Goal: Transaction & Acquisition: Purchase product/service

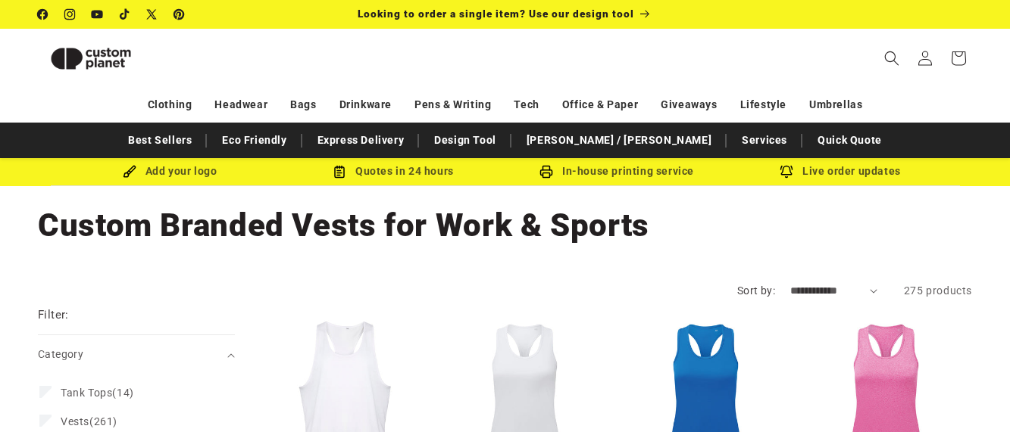
scroll to position [201, 0]
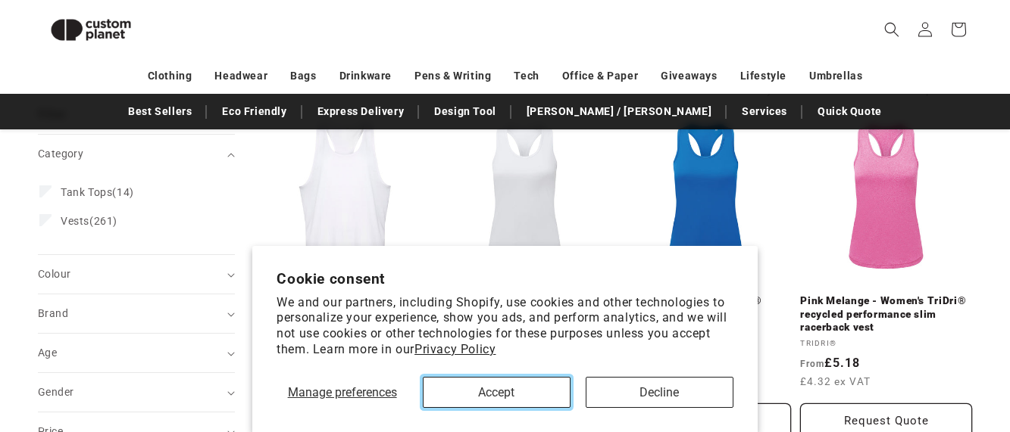
click at [439, 404] on button "Accept" at bounding box center [497, 392] width 148 height 31
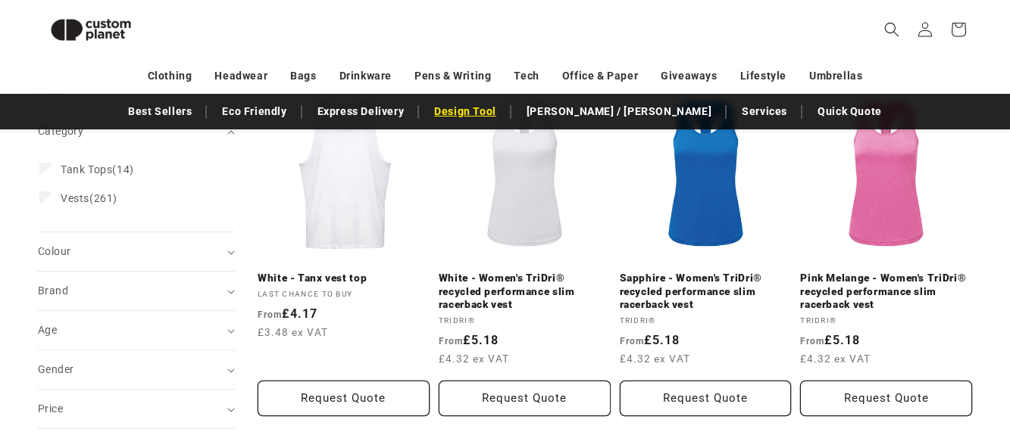
scroll to position [225, 0]
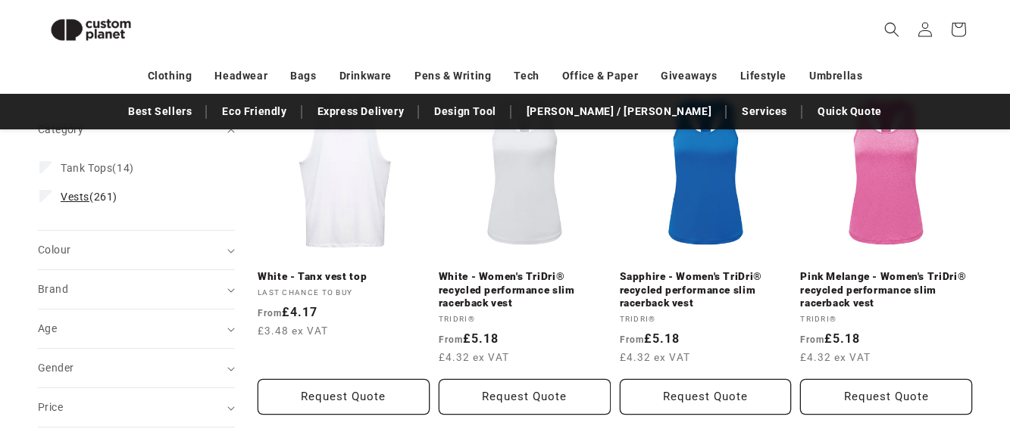
click at [52, 198] on label "Vests (261) Vests (261 products)" at bounding box center [131, 197] width 185 height 29
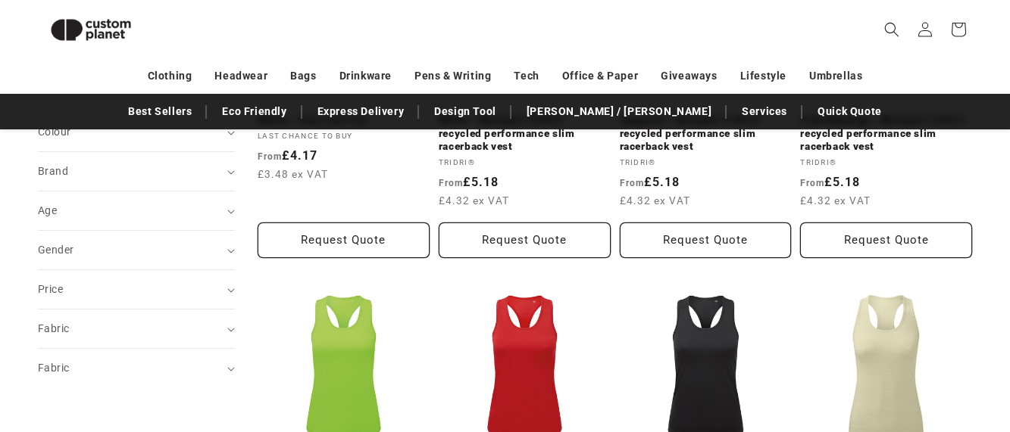
scroll to position [384, 0]
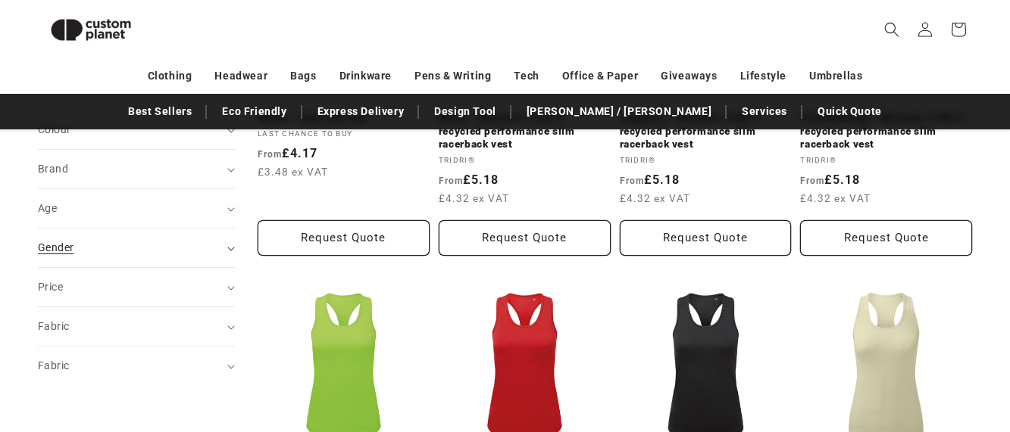
click at [225, 247] on summary "Gender (0)" at bounding box center [136, 248] width 197 height 39
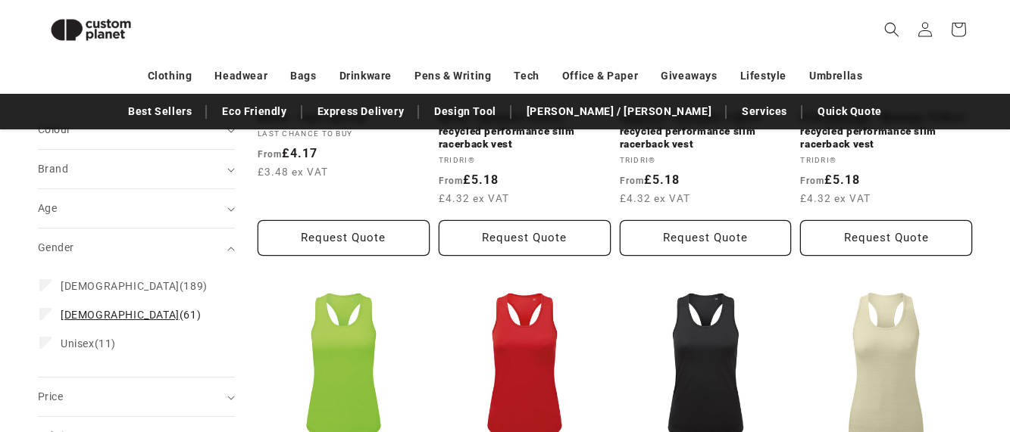
click at [115, 317] on label "[DEMOGRAPHIC_DATA] (61) [DEMOGRAPHIC_DATA] (61 products)" at bounding box center [131, 315] width 185 height 29
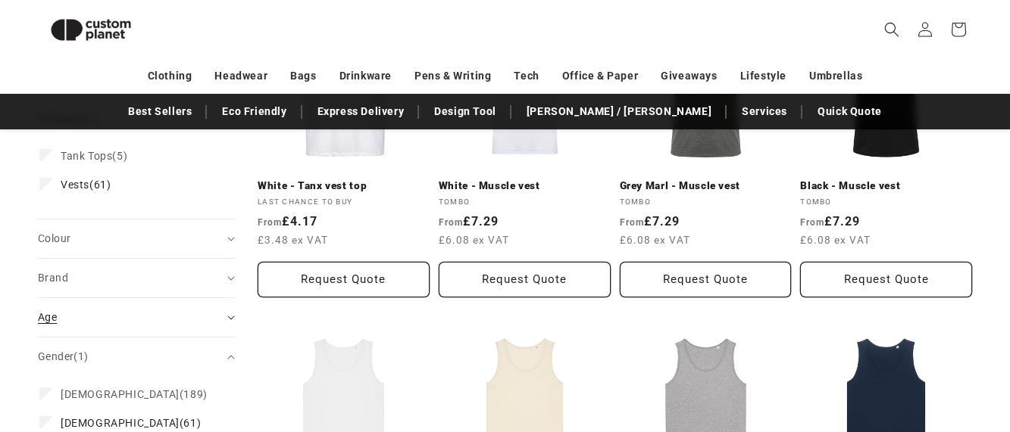
scroll to position [315, 0]
click at [170, 271] on div "Brand (0)" at bounding box center [130, 279] width 184 height 16
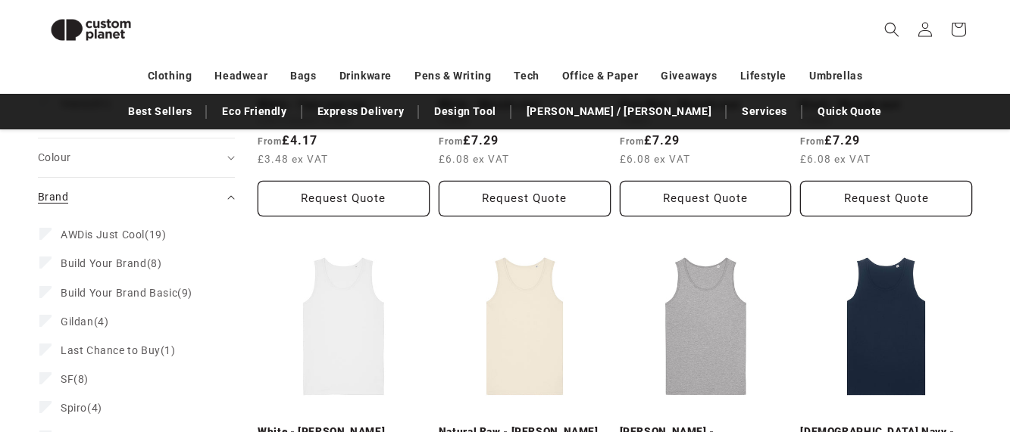
scroll to position [398, 0]
click at [179, 248] on label "Build Your Brand (8) Build Your Brand (8 products)" at bounding box center [131, 262] width 185 height 29
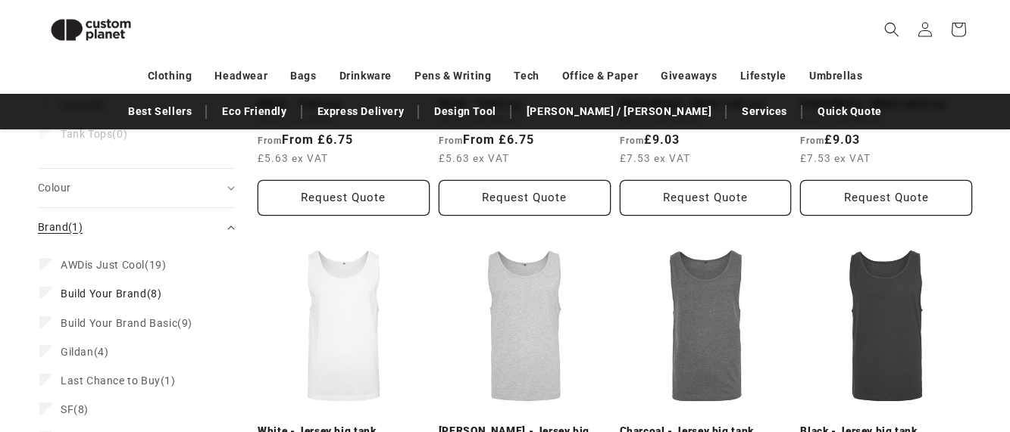
click at [229, 226] on icon "Brand (1 selected)" at bounding box center [231, 228] width 8 height 5
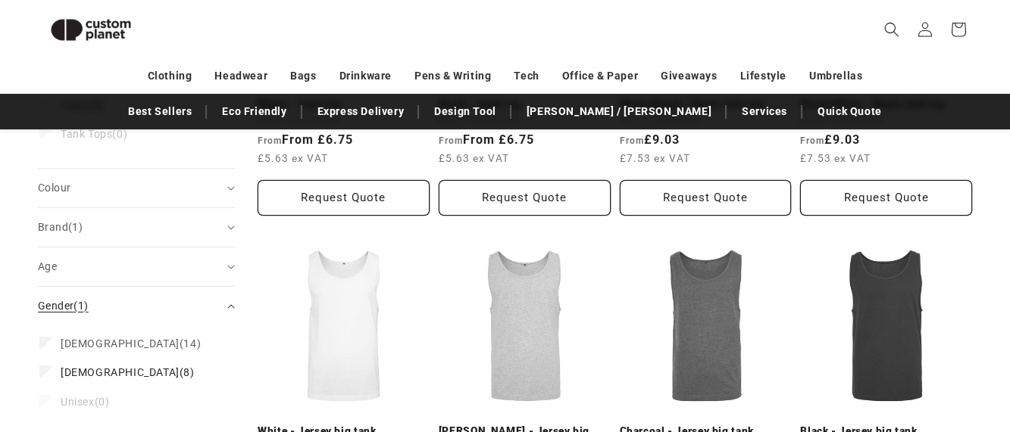
click at [226, 295] on summary "Gender (1)" at bounding box center [136, 306] width 197 height 39
click at [229, 370] on summary "Fabric (0)" at bounding box center [136, 385] width 197 height 39
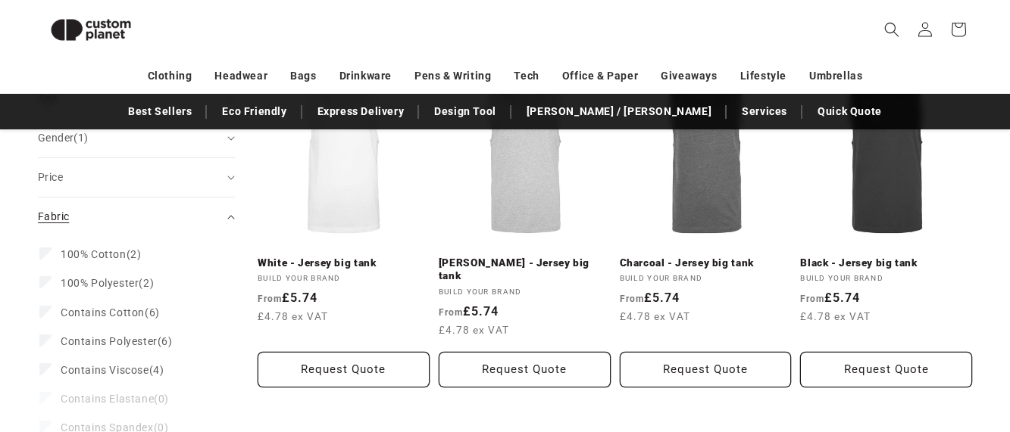
scroll to position [567, 0]
click at [124, 248] on span "100% Cotton" at bounding box center [94, 254] width 66 height 12
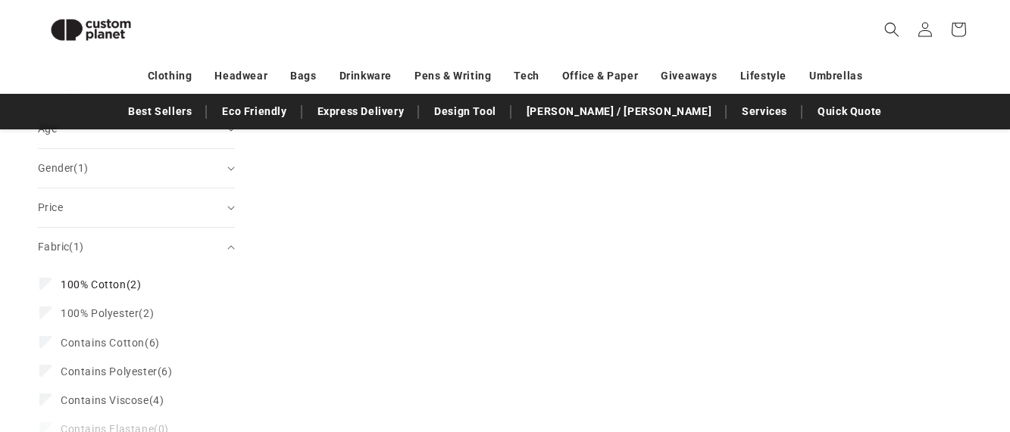
scroll to position [598, 0]
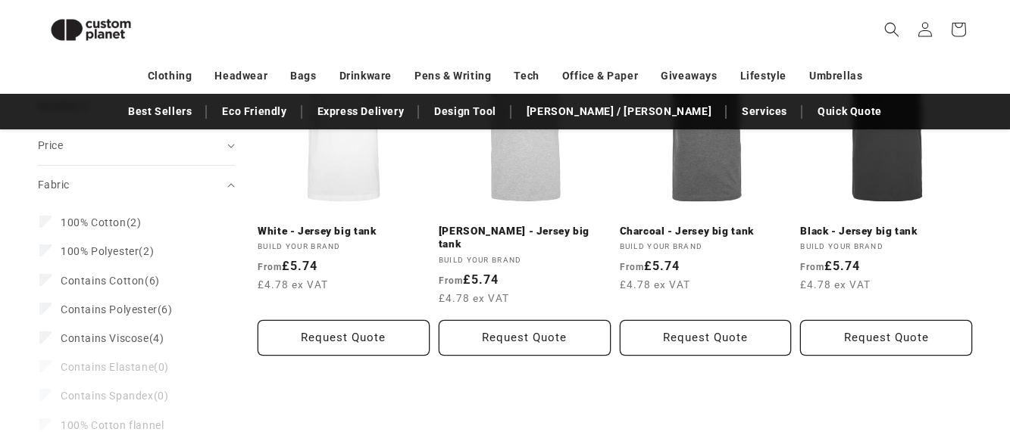
scroll to position [567, 0]
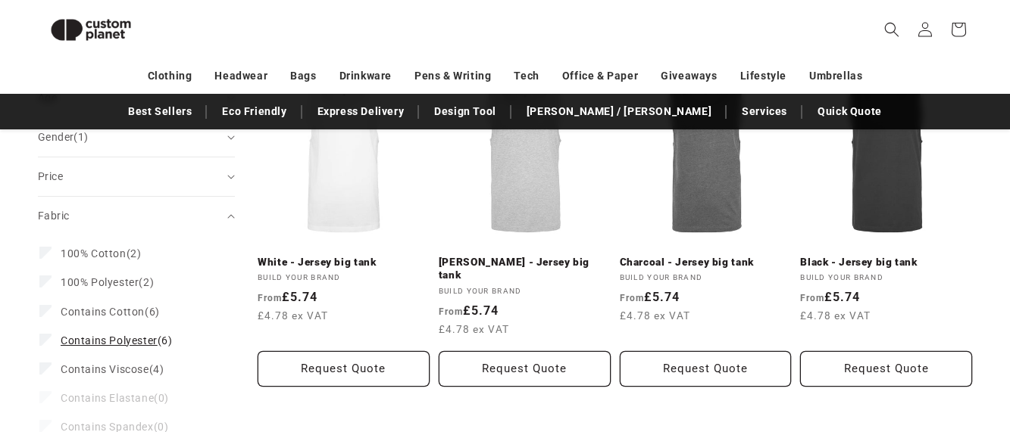
click at [151, 338] on span "Contains Polyester (6)" at bounding box center [117, 341] width 112 height 14
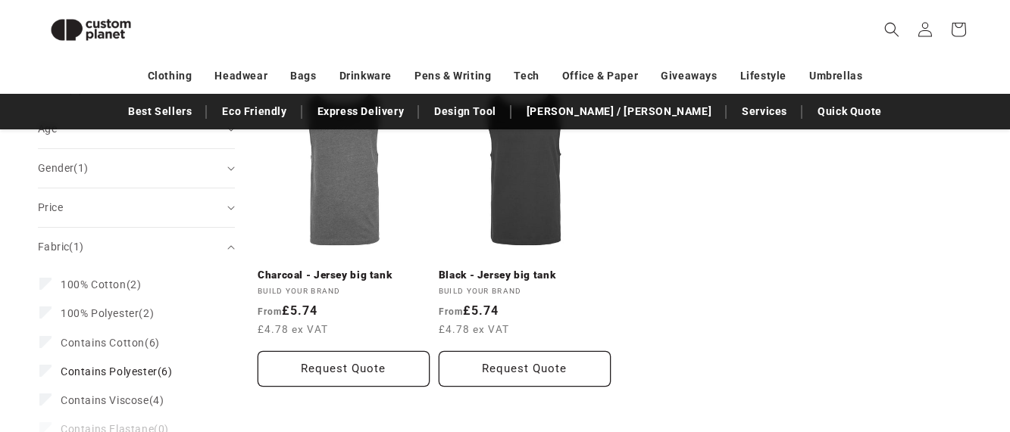
scroll to position [598, 0]
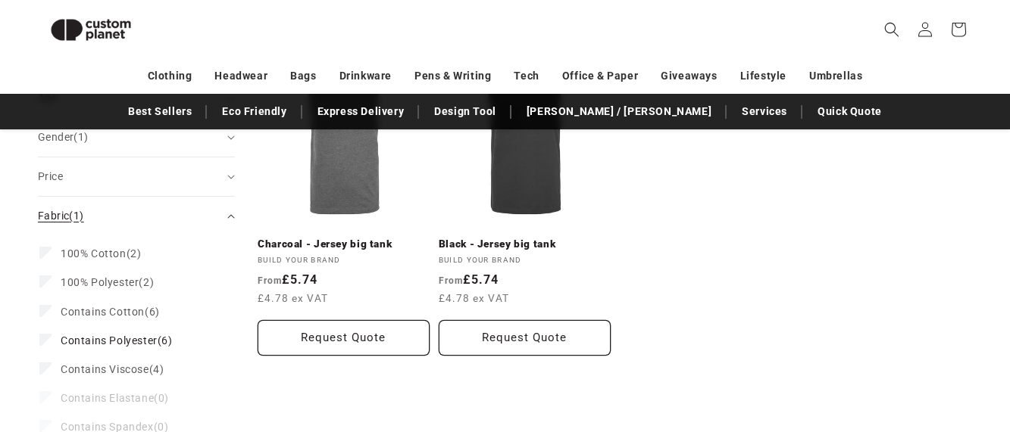
click at [225, 207] on summary "Fabric (1)" at bounding box center [136, 216] width 197 height 39
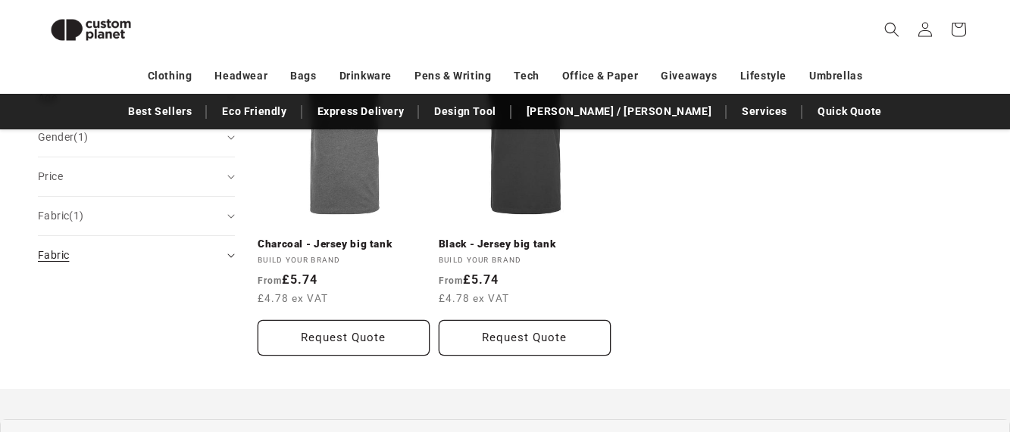
click at [229, 250] on summary "Fabric (0)" at bounding box center [136, 255] width 197 height 39
click at [152, 302] on fieldset "Fabric Cotton (0) Cotton (0 products)" at bounding box center [136, 295] width 194 height 41
click at [217, 211] on div "Fabric (1)" at bounding box center [130, 216] width 184 height 16
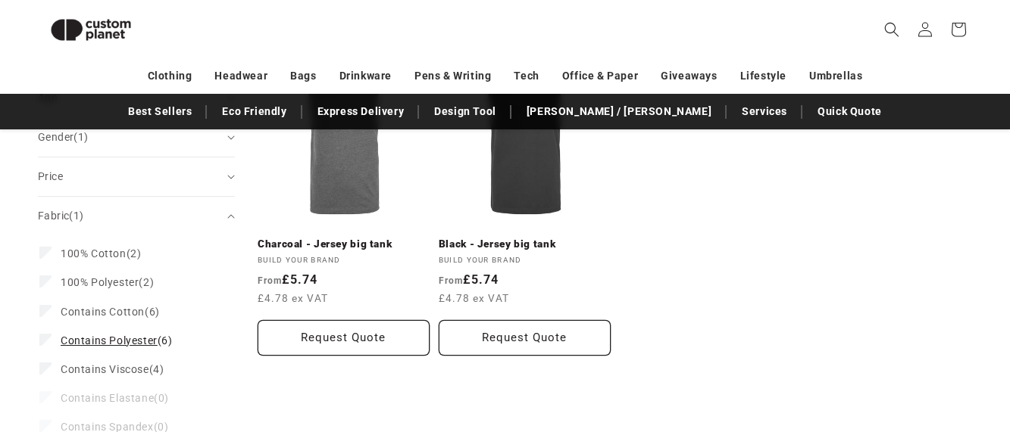
click at [164, 334] on span "Contains Polyester (6)" at bounding box center [117, 341] width 112 height 14
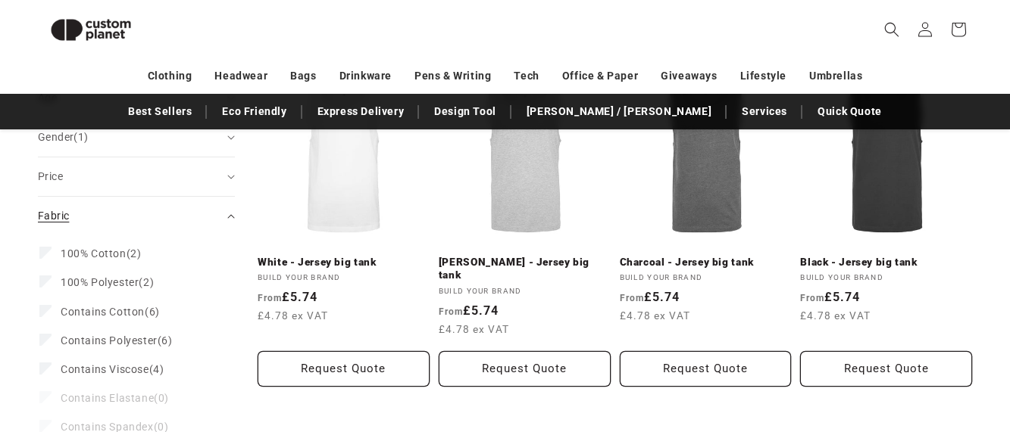
click at [226, 209] on summary "Fabric (0)" at bounding box center [136, 216] width 197 height 39
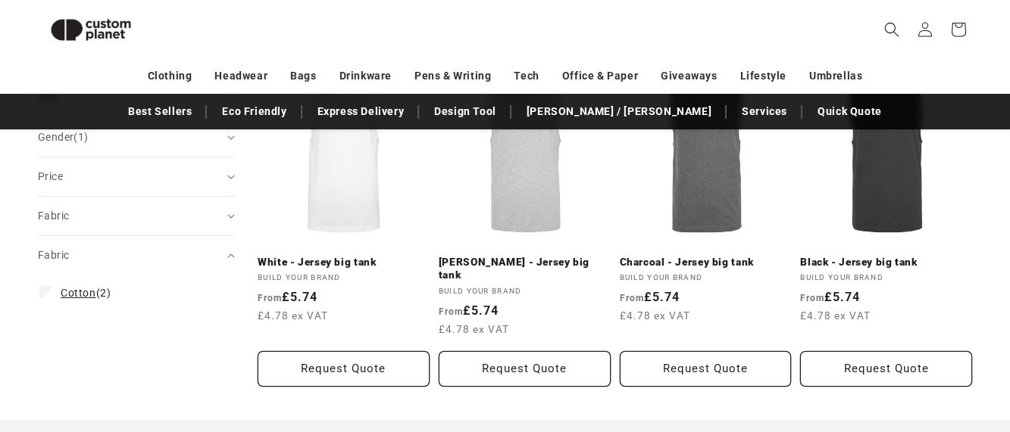
click at [158, 283] on label "Cotton (2) Cotton (2 products)" at bounding box center [131, 293] width 185 height 29
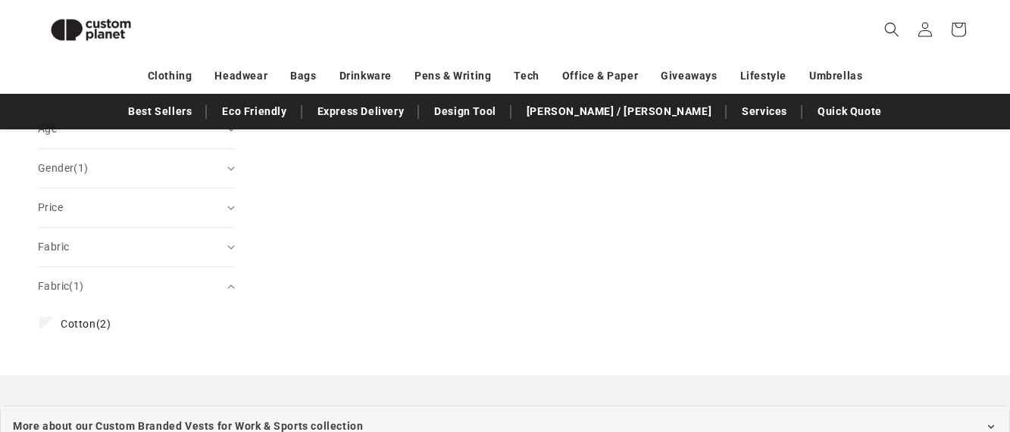
scroll to position [598, 0]
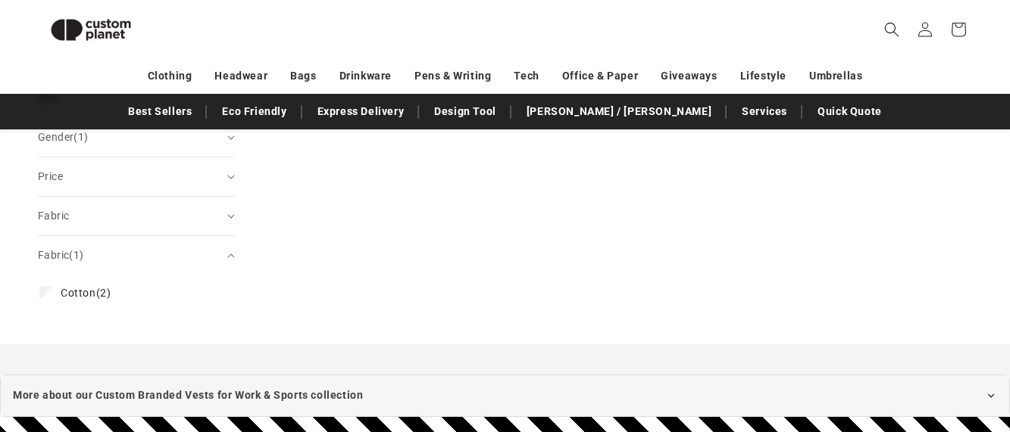
click at [158, 283] on label "Cotton (2) Cotton (2 products)" at bounding box center [131, 293] width 185 height 29
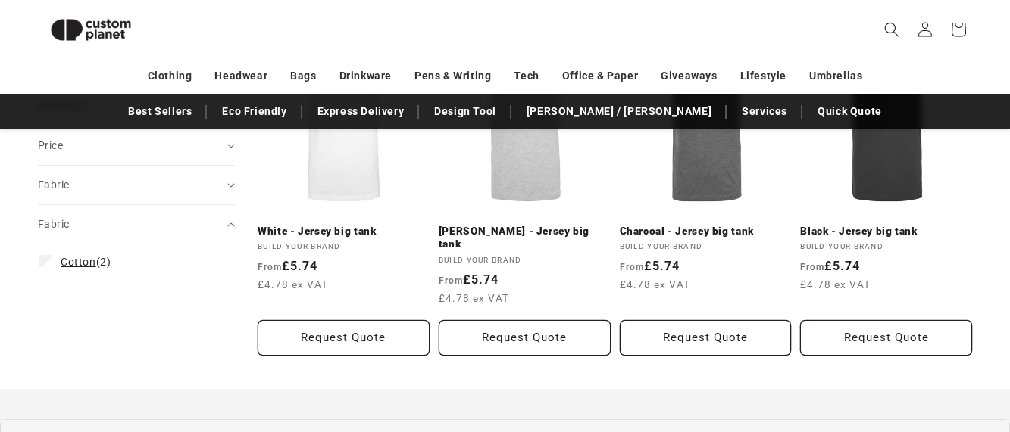
scroll to position [567, 0]
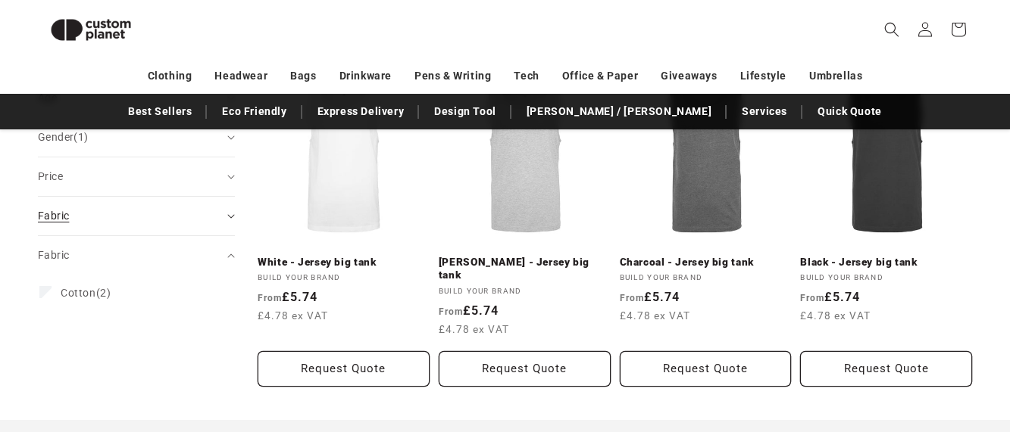
click at [230, 217] on summary "Fabric (0)" at bounding box center [136, 216] width 197 height 39
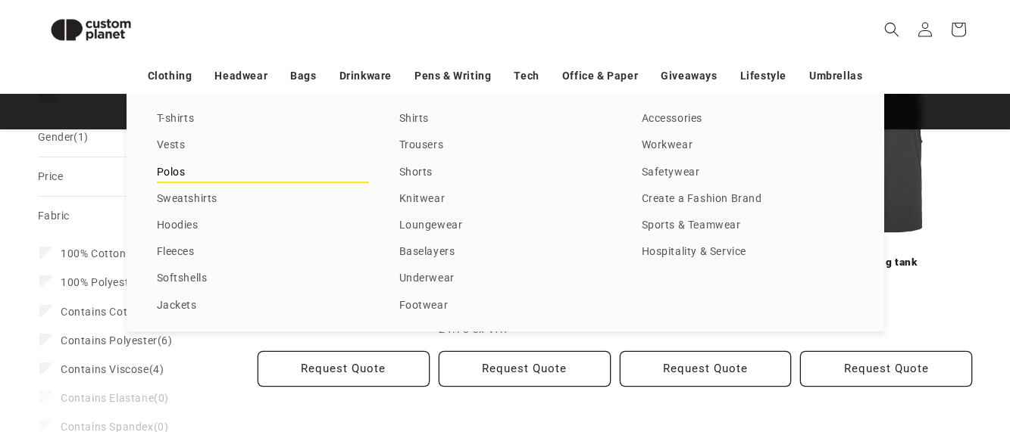
click at [167, 168] on link "Polos" at bounding box center [263, 173] width 212 height 20
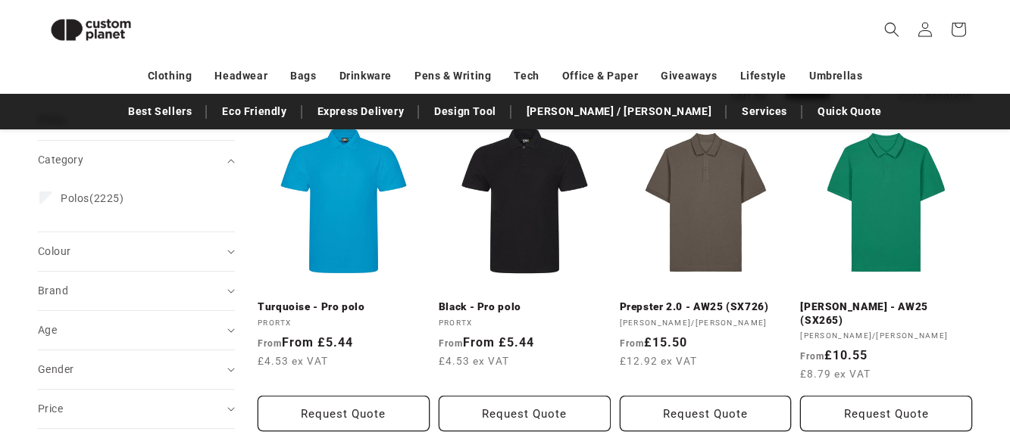
scroll to position [195, 0]
click at [179, 172] on summary "Category (0)" at bounding box center [136, 160] width 197 height 39
drag, startPoint x: 0, startPoint y: 0, endPoint x: 179, endPoint y: 172, distance: 248.6
click at [179, 172] on summary "Category (0)" at bounding box center [136, 160] width 197 height 39
click at [179, 172] on details "Category (0) Category Polos (2225) Polos (2225 products)" at bounding box center [136, 186] width 197 height 92
